Goal: Find specific page/section: Find specific page/section

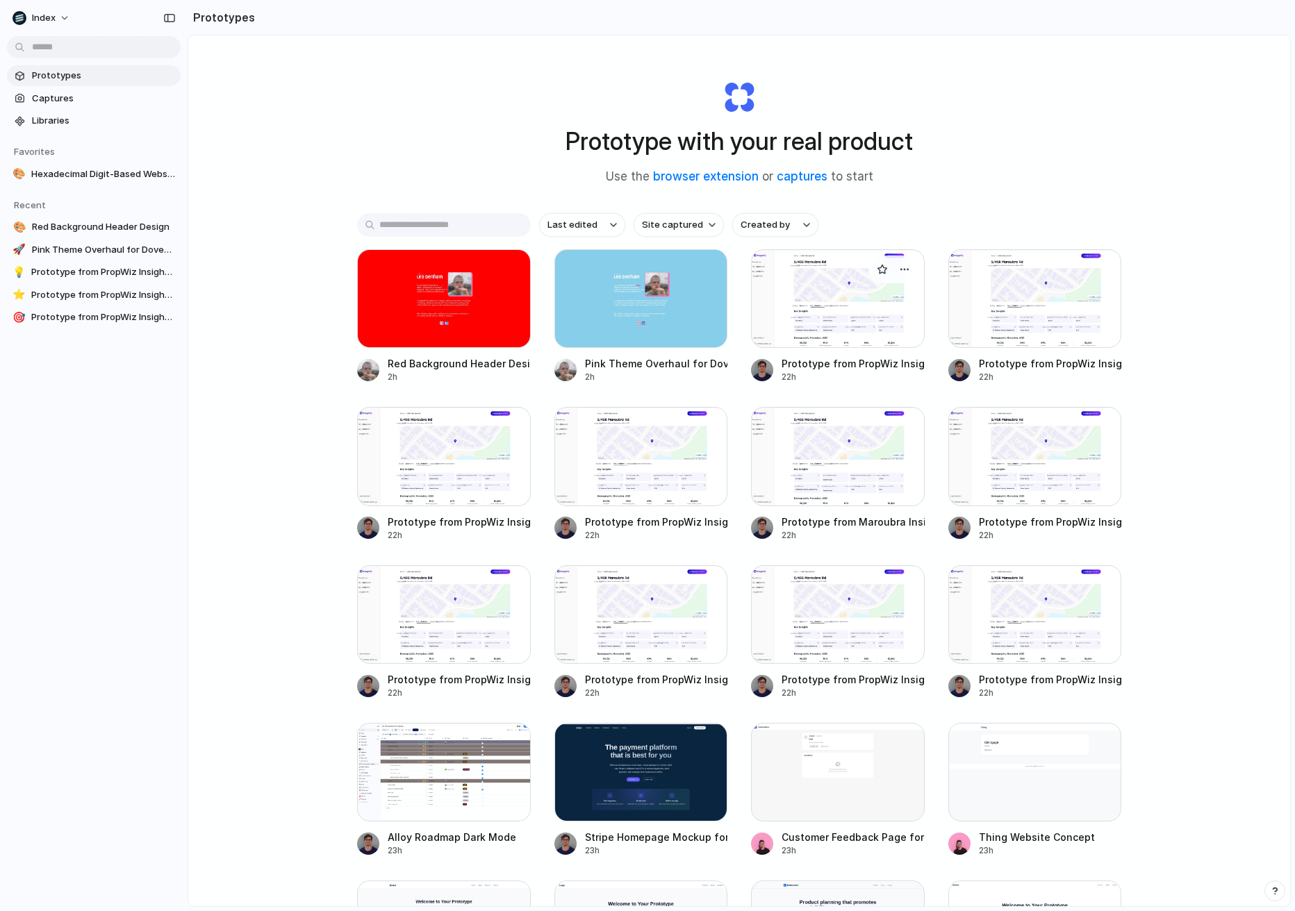
click at [791, 292] on div at bounding box center [838, 298] width 174 height 99
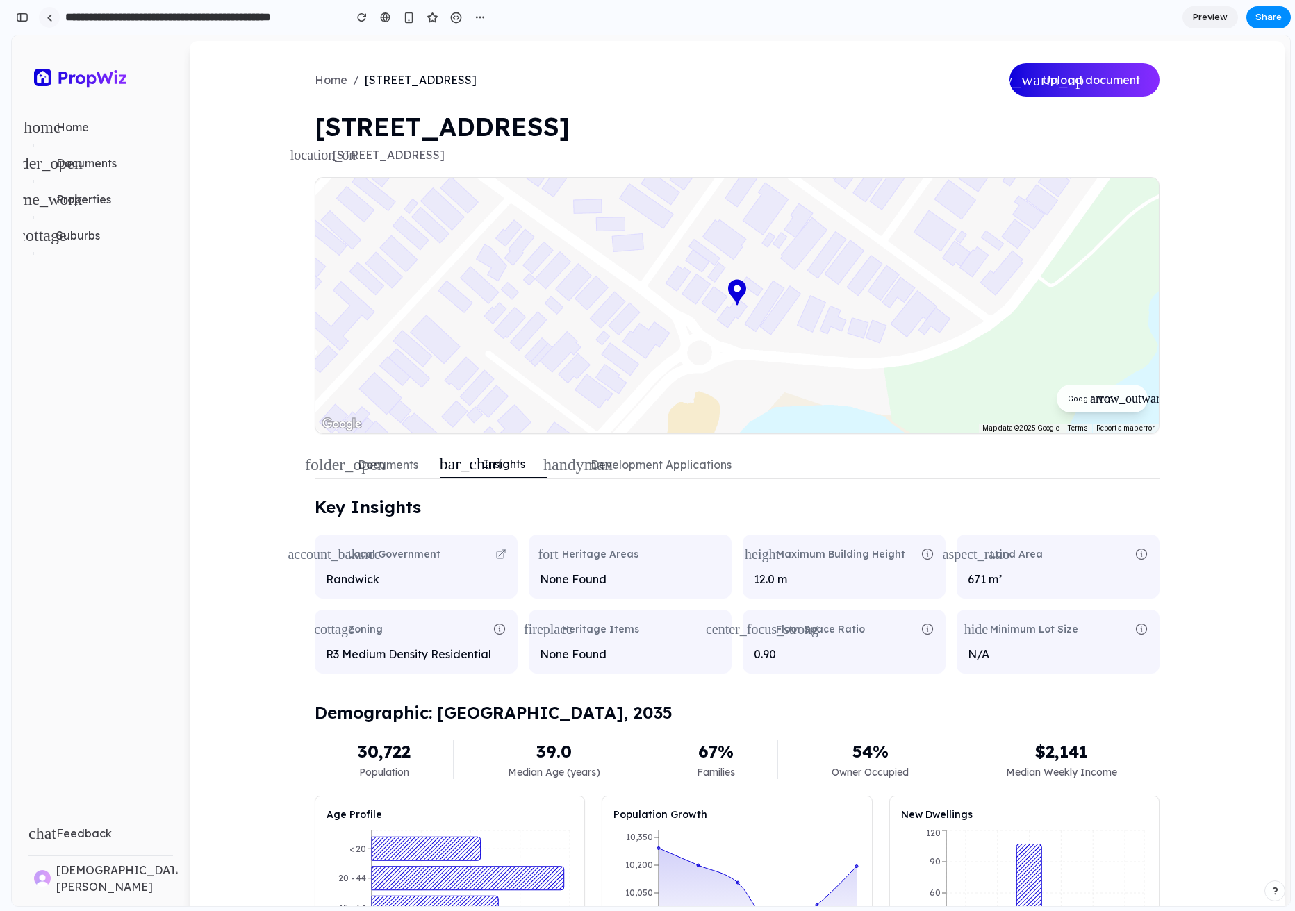
click at [56, 16] on link at bounding box center [49, 17] width 21 height 21
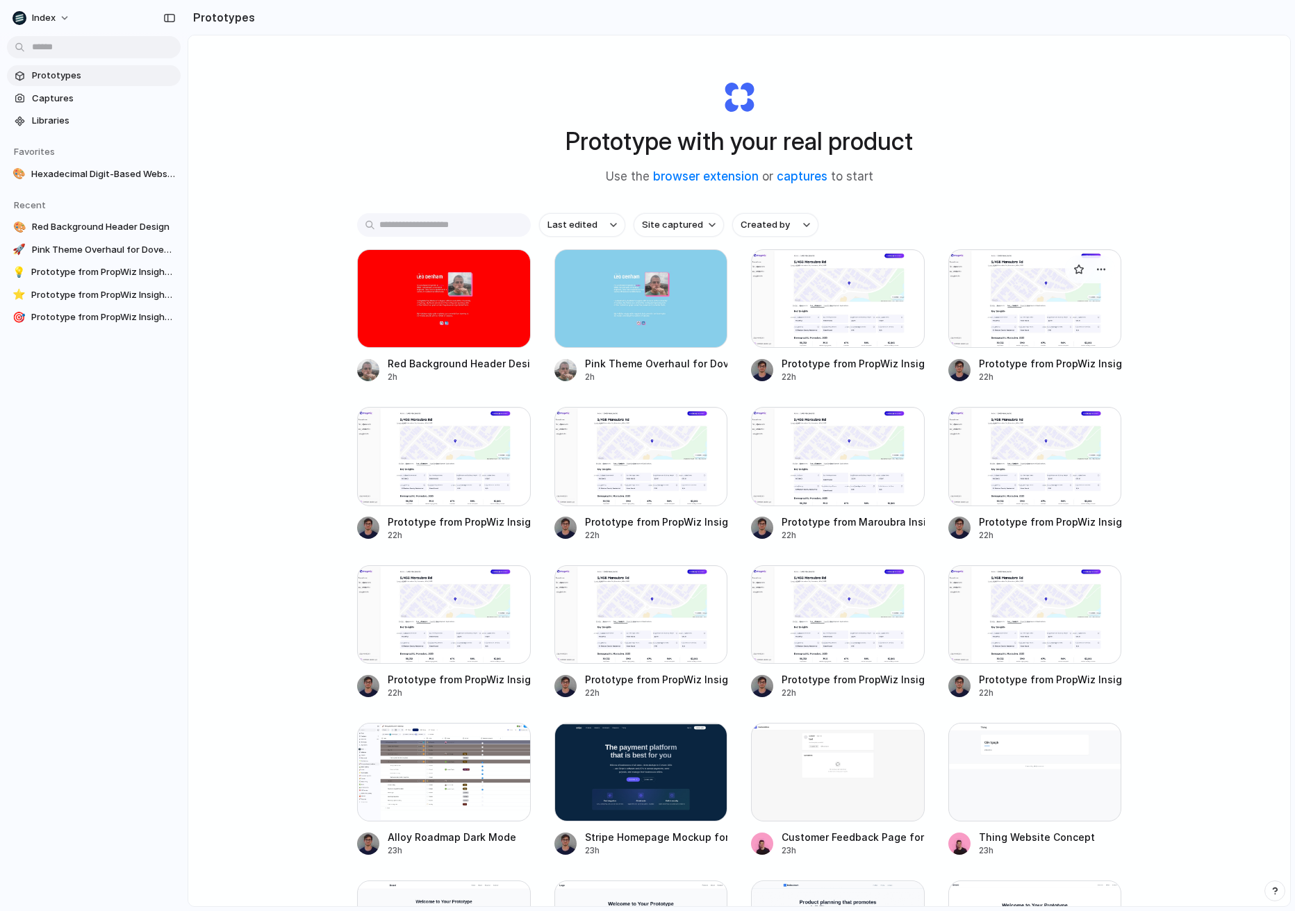
click at [1010, 318] on div at bounding box center [1035, 298] width 174 height 99
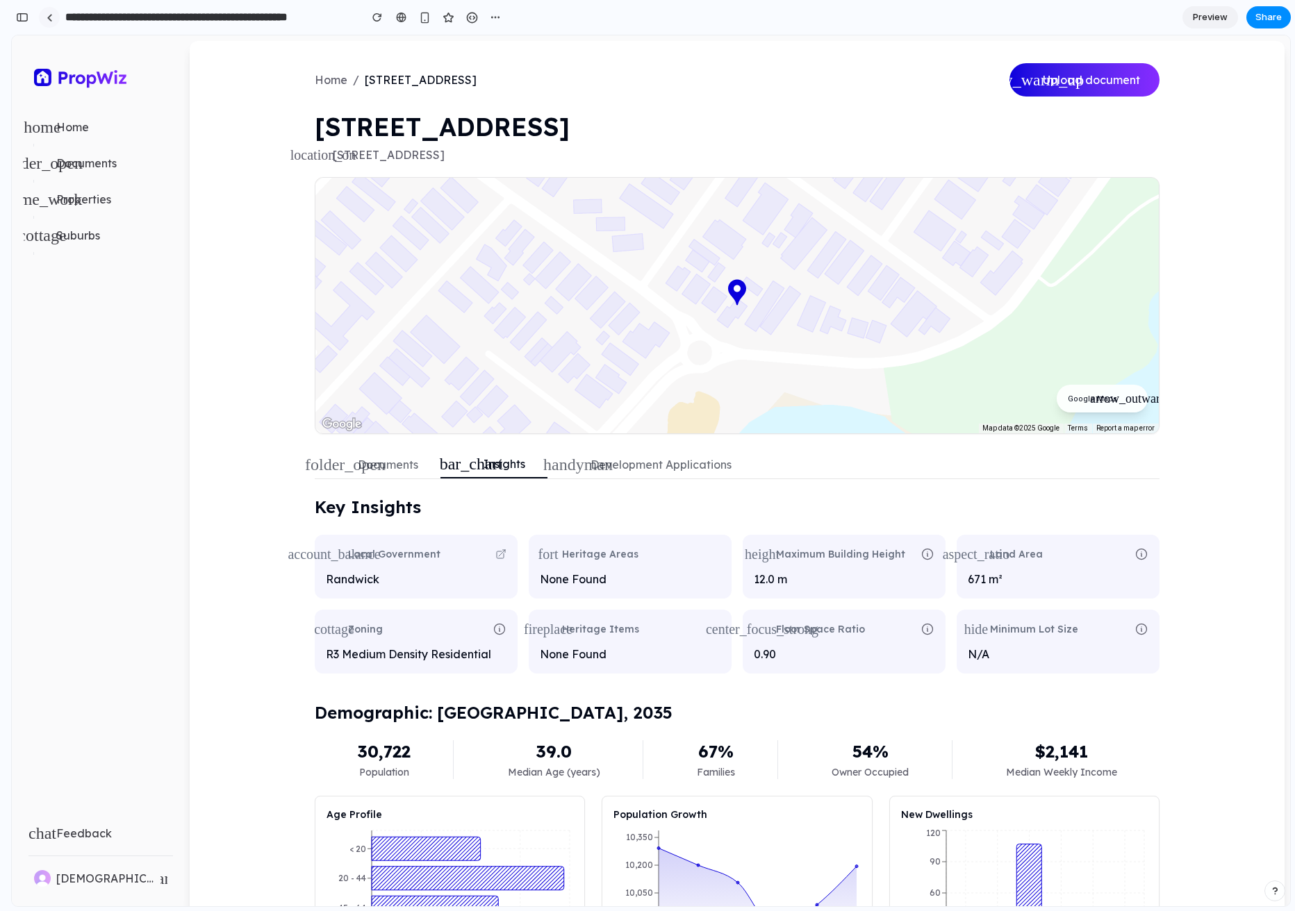
click at [52, 18] on div at bounding box center [50, 18] width 6 height 8
